Goal: Transaction & Acquisition: Book appointment/travel/reservation

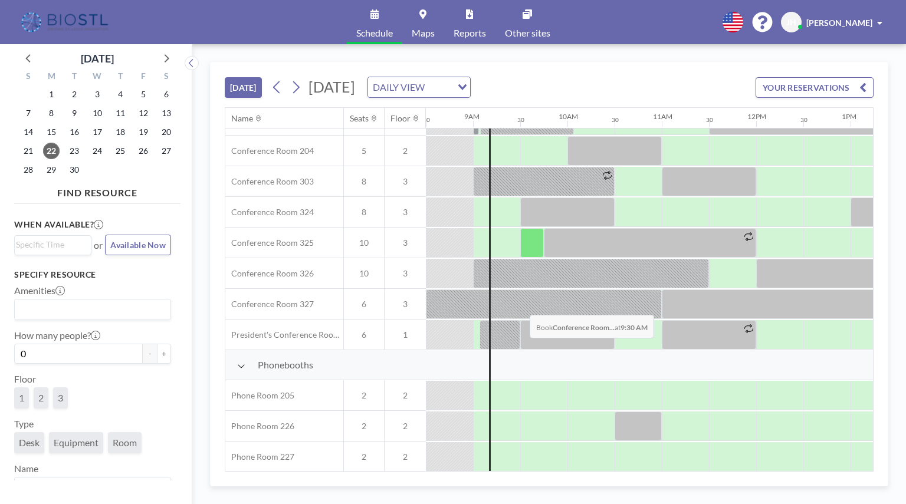
scroll to position [428, 802]
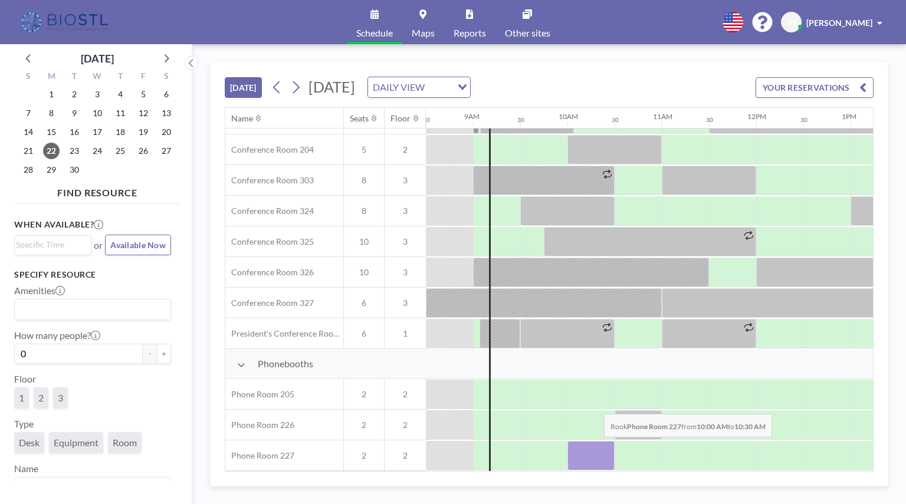
click at [595, 446] on div at bounding box center [591, 456] width 47 height 30
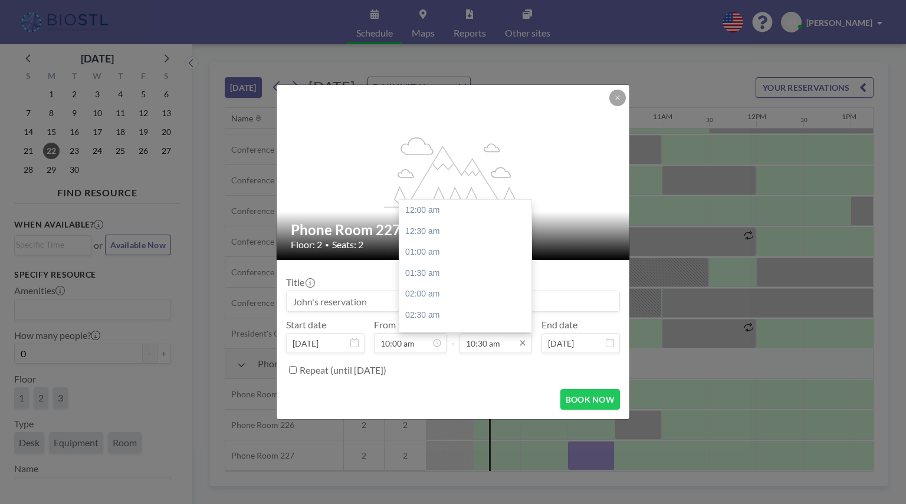
scroll to position [441, 0]
click at [512, 349] on input "10:30 am" at bounding box center [496, 343] width 73 height 20
click at [435, 235] on div "11:00 am" at bounding box center [468, 231] width 138 height 21
type input "11:00 am"
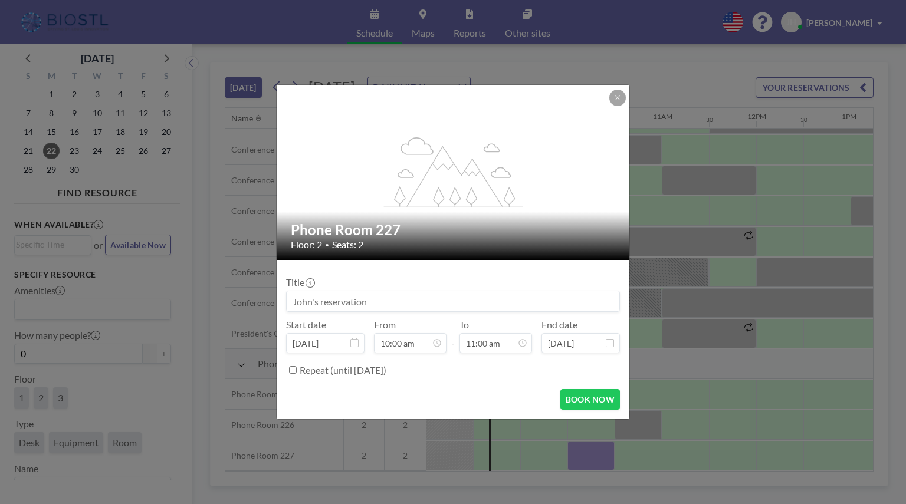
drag, startPoint x: 402, startPoint y: 300, endPoint x: 222, endPoint y: 290, distance: 180.8
click at [222, 291] on div "flex-grow: 1.2; Phone Room 227 Floor: 2 • Seats: 2 Title Start date [DATE] From…" at bounding box center [453, 252] width 906 height 504
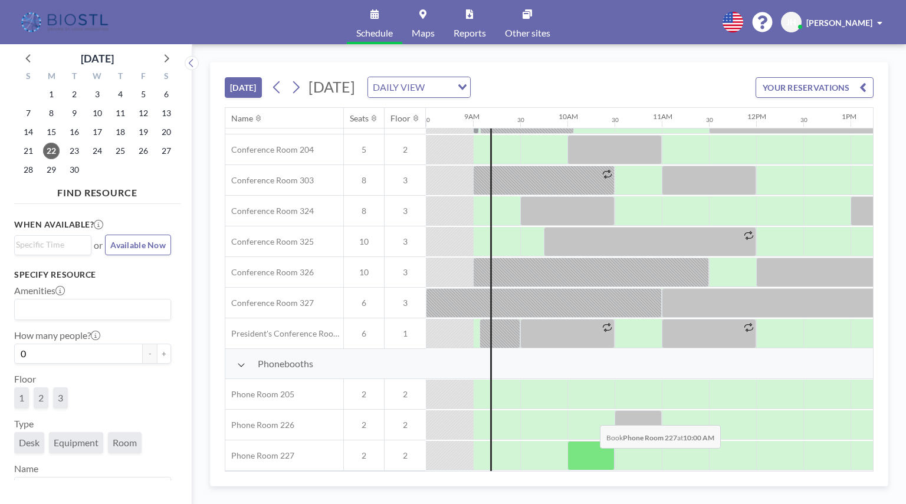
click at [584, 456] on div at bounding box center [591, 456] width 47 height 30
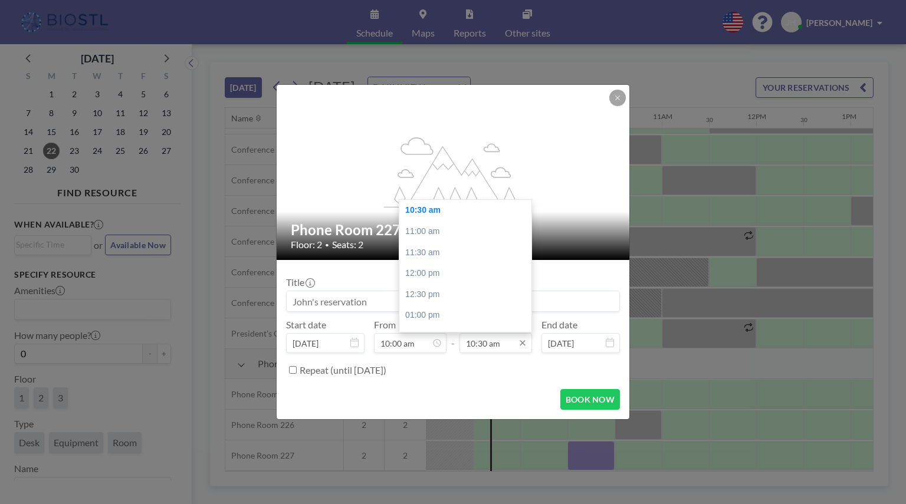
click at [492, 343] on input "10:30 am" at bounding box center [496, 343] width 73 height 20
click at [435, 237] on div "11:00 am" at bounding box center [468, 231] width 138 height 21
type input "11:00 am"
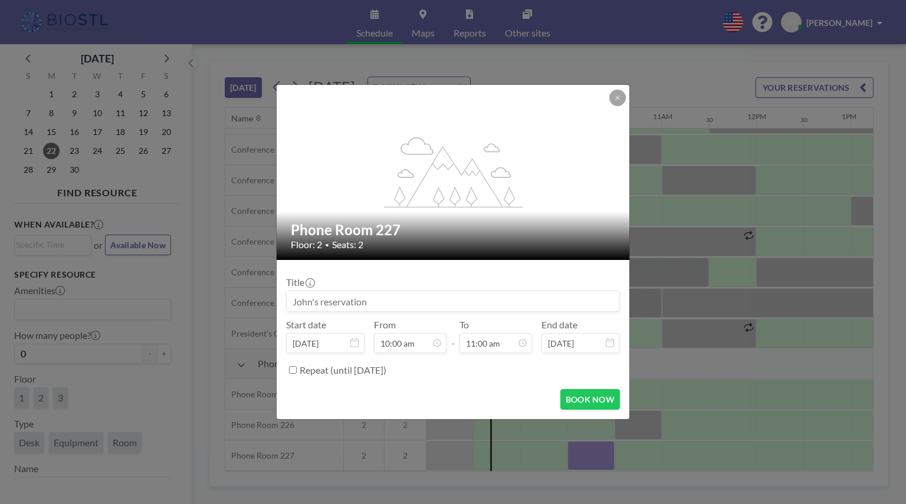
click at [392, 303] on input at bounding box center [453, 301] width 333 height 20
type input "Panome Bio"
click at [590, 397] on button "BOOK NOW" at bounding box center [591, 399] width 60 height 21
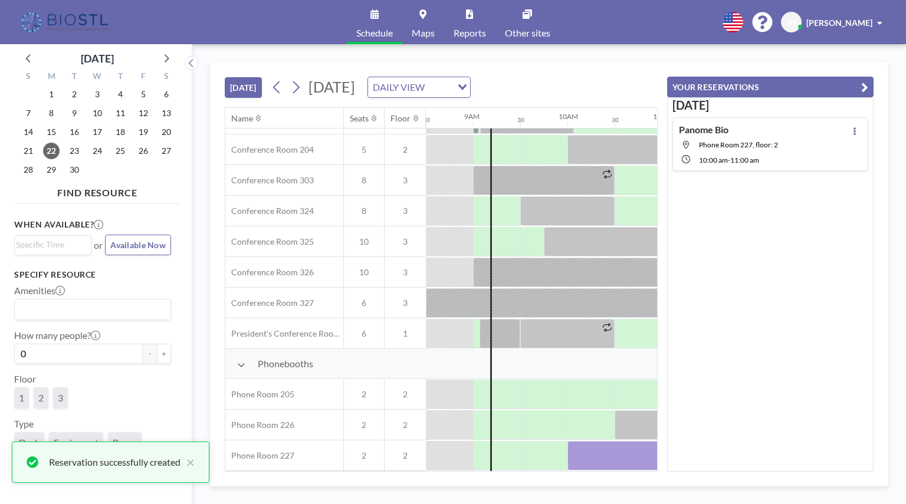
click at [666, 51] on div "[DATE] [DATE] DAILY VIEW Loading... Name Seats Floor 12AM 30 1AM 30 2AM 30 3AM …" at bounding box center [549, 274] width 714 height 460
click at [867, 87] on icon "button" at bounding box center [864, 87] width 7 height 14
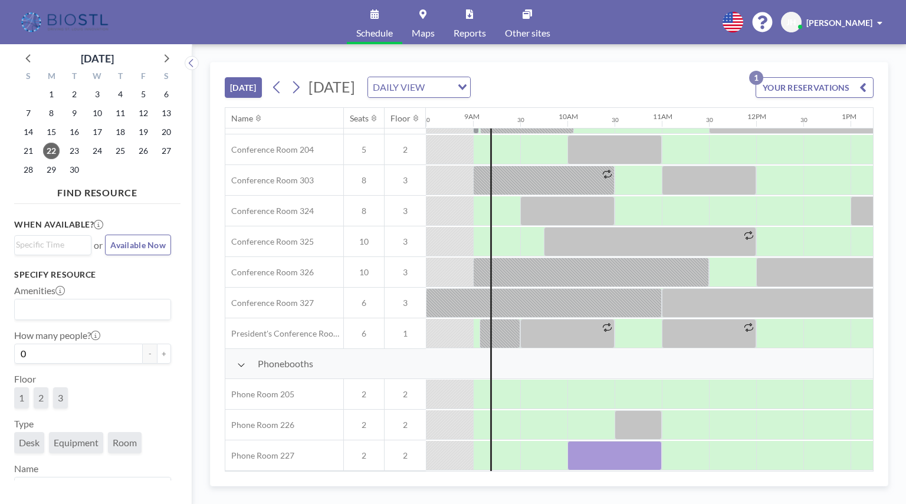
click at [254, 50] on div "[DATE] [DATE] DAILY VIEW Loading... YOUR RESERVATIONS 1 Name Seats Floor 12AM 3…" at bounding box center [549, 274] width 714 height 460
